Goal: Find specific page/section: Find specific page/section

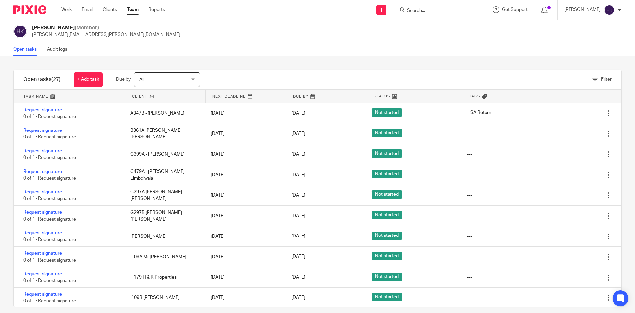
click at [423, 7] on form at bounding box center [442, 10] width 70 height 8
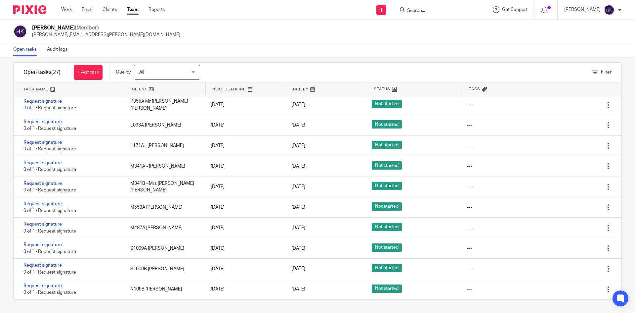
click at [429, 10] on input "Search" at bounding box center [437, 11] width 60 height 6
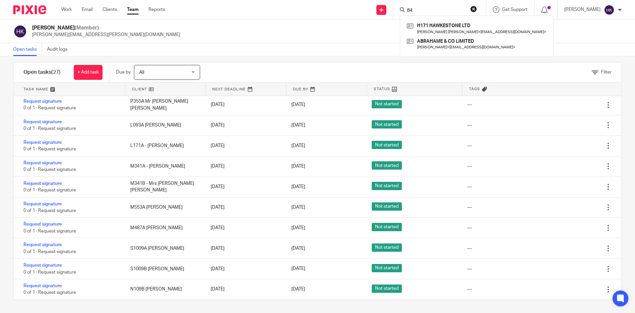
type input "8"
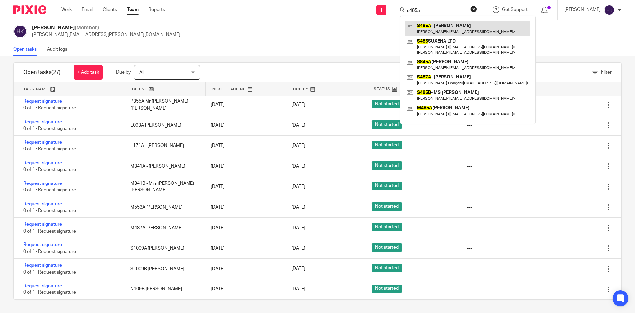
type input "s485a"
click at [441, 25] on link at bounding box center [467, 28] width 125 height 15
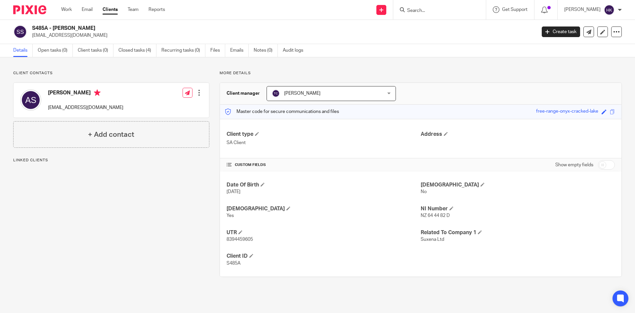
drag, startPoint x: 32, startPoint y: 37, endPoint x: 76, endPoint y: 41, distance: 44.5
click at [76, 41] on div "S485A - [PERSON_NAME] [EMAIL_ADDRESS][DOMAIN_NAME] Create task Update from Comp…" at bounding box center [317, 32] width 635 height 24
